Goal: Navigation & Orientation: Find specific page/section

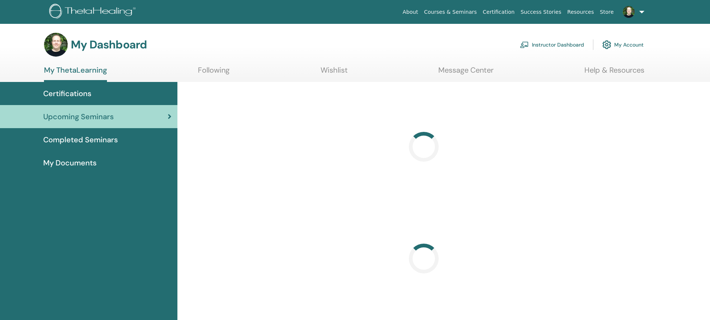
click at [536, 47] on link "Instructor Dashboard" at bounding box center [552, 45] width 64 height 16
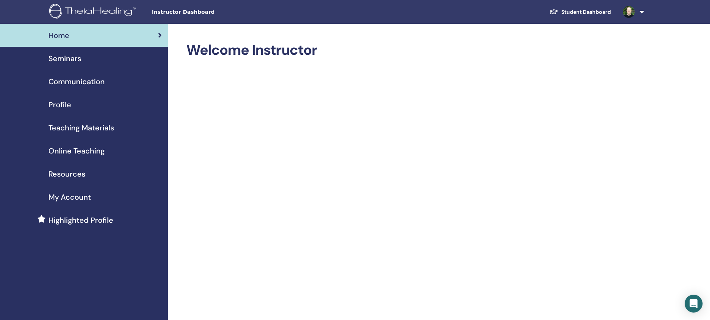
click at [70, 59] on span "Seminars" at bounding box center [64, 58] width 33 height 11
